Goal: Find specific page/section: Find specific page/section

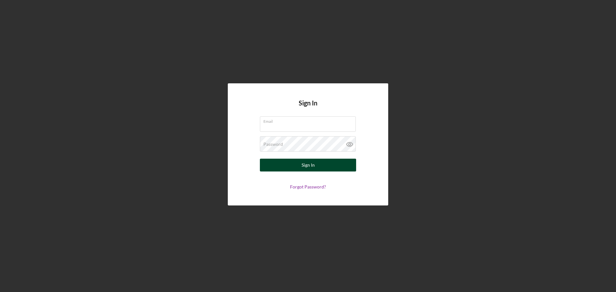
type input "[EMAIL_ADDRESS][DOMAIN_NAME]"
click at [284, 166] on button "Sign In" at bounding box center [308, 165] width 96 height 13
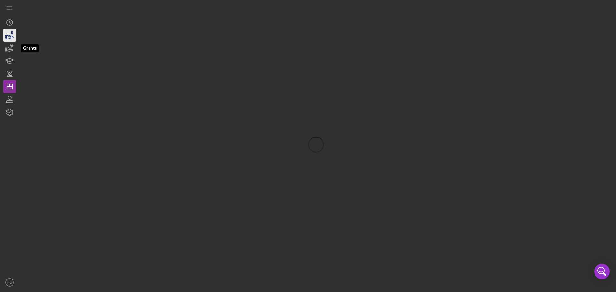
click at [7, 33] on icon "button" at bounding box center [10, 35] width 16 height 16
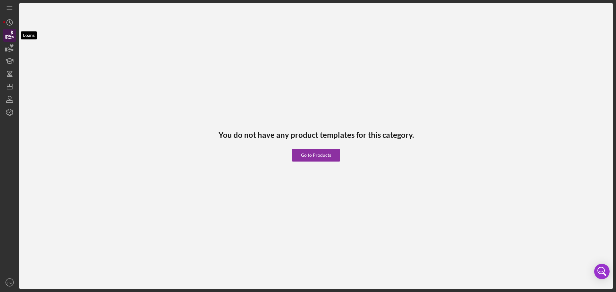
click at [11, 33] on icon "button" at bounding box center [10, 35] width 16 height 16
click at [11, 47] on icon "button" at bounding box center [12, 46] width 4 height 4
